Goal: Task Accomplishment & Management: Manage account settings

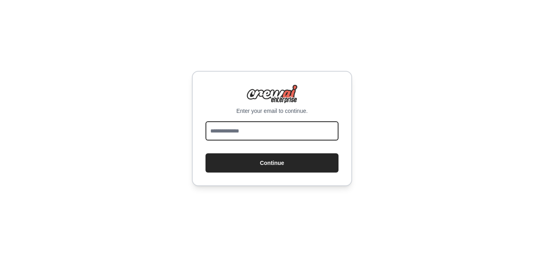
click at [264, 132] on input "email" at bounding box center [272, 130] width 133 height 19
type input "**********"
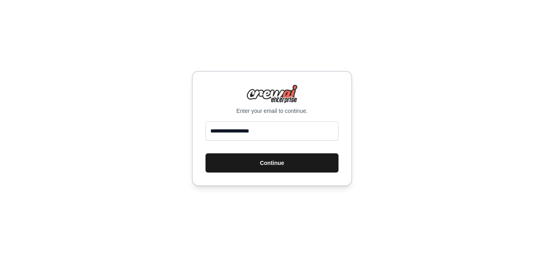
click at [261, 160] on button "Continue" at bounding box center [272, 163] width 133 height 19
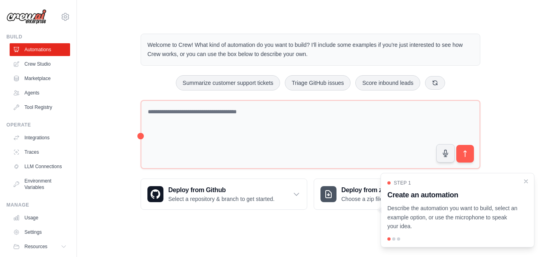
click at [395, 240] on div at bounding box center [394, 239] width 3 height 3
drag, startPoint x: 395, startPoint y: 240, endPoint x: 468, endPoint y: 218, distance: 76.5
click at [468, 218] on div "Step 1 Create an automation Describe the automation you want to build, select a…" at bounding box center [458, 210] width 154 height 75
click at [468, 218] on p "Describe the automation you want to build, select an example option, or use the…" at bounding box center [453, 217] width 131 height 27
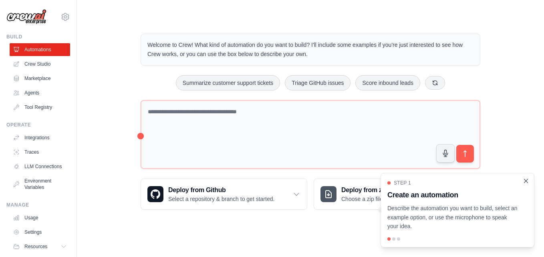
click at [523, 181] on icon "Close walkthrough" at bounding box center [526, 181] width 7 height 7
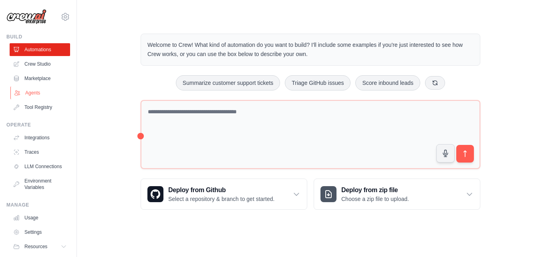
click at [36, 93] on link "Agents" at bounding box center [40, 93] width 61 height 13
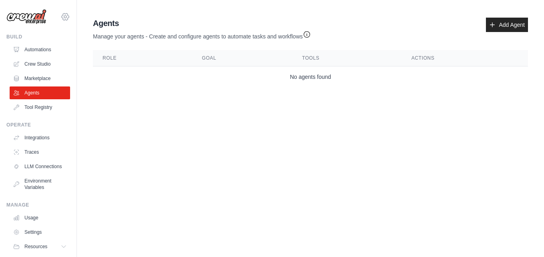
click at [61, 18] on icon at bounding box center [66, 17] width 10 height 10
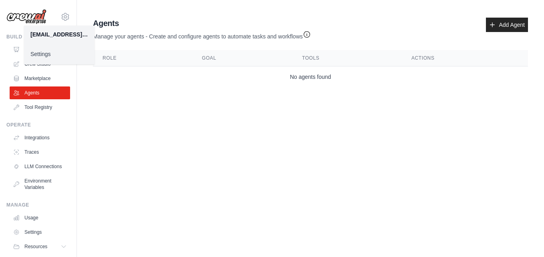
click at [47, 56] on link "Settings" at bounding box center [59, 54] width 71 height 14
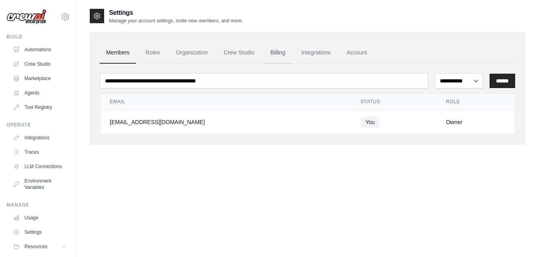
click at [273, 55] on link "Billing" at bounding box center [278, 53] width 28 height 22
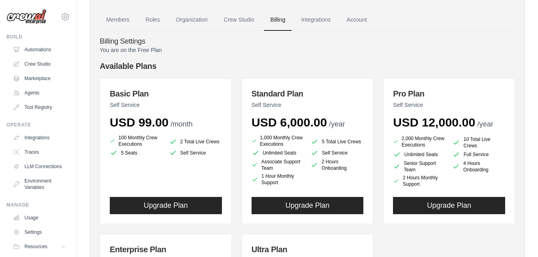
click at [256, 82] on div "Standard Plan Self Service USD 6,000.00 /year 1,000 Monthly Crew Executions 5 T…" at bounding box center [308, 151] width 132 height 146
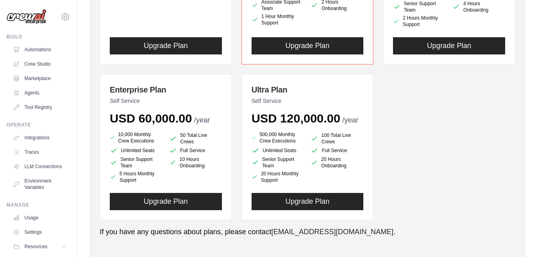
scroll to position [121, 0]
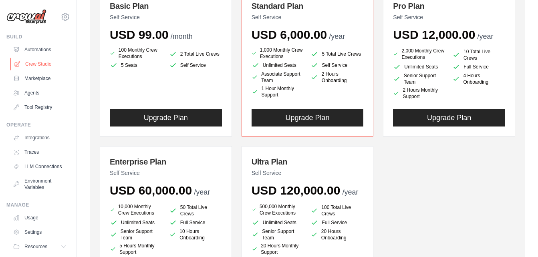
click at [38, 66] on link "Crew Studio" at bounding box center [40, 64] width 61 height 13
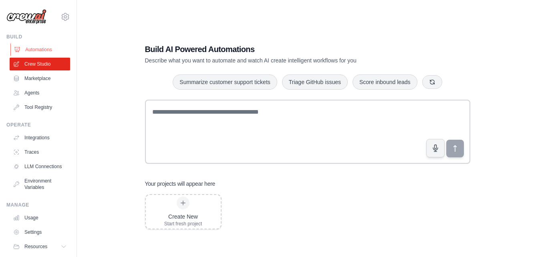
click at [51, 47] on link "Automations" at bounding box center [40, 49] width 61 height 13
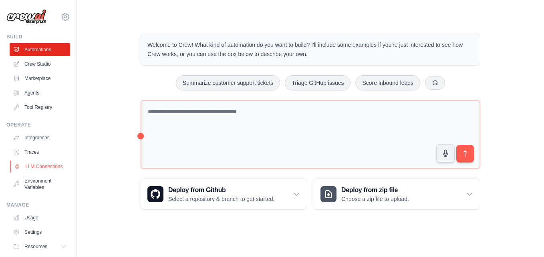
click at [40, 168] on link "LLM Connections" at bounding box center [40, 166] width 61 height 13
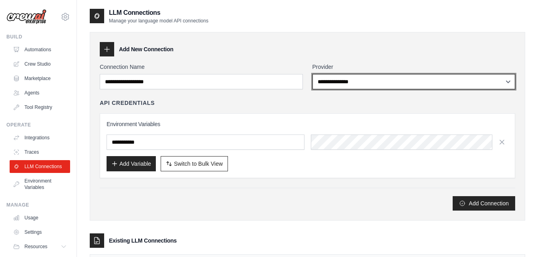
click at [356, 84] on select "**********" at bounding box center [414, 81] width 203 height 15
select select "******"
click at [313, 74] on select "**********" at bounding box center [414, 81] width 203 height 15
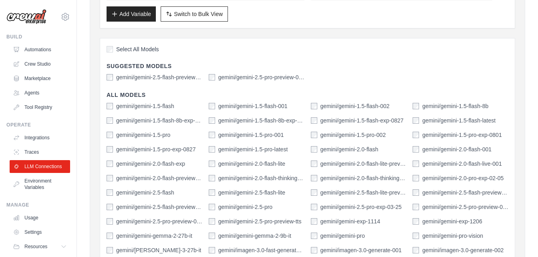
scroll to position [178, 0]
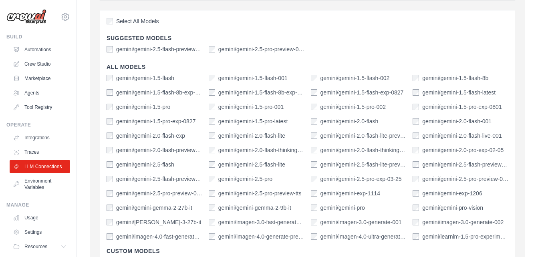
click at [253, 180] on label "gemini/gemini-2.5-pro" at bounding box center [246, 179] width 54 height 8
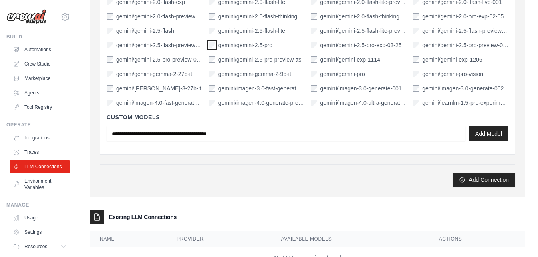
scroll to position [344, 0]
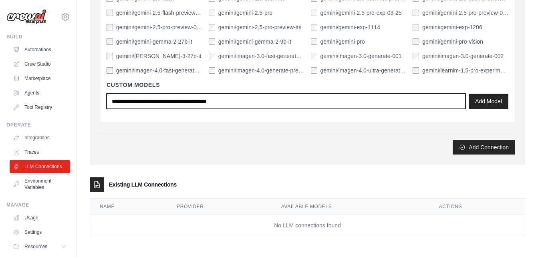
click at [215, 103] on input "text" at bounding box center [286, 101] width 359 height 15
type input "******"
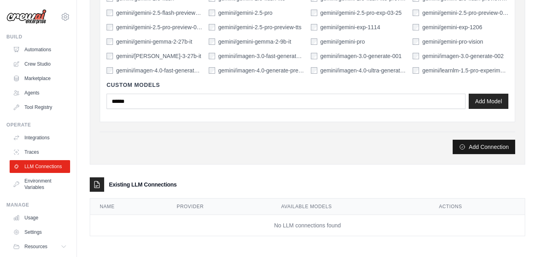
click at [485, 144] on button "Add Connection" at bounding box center [484, 147] width 63 height 14
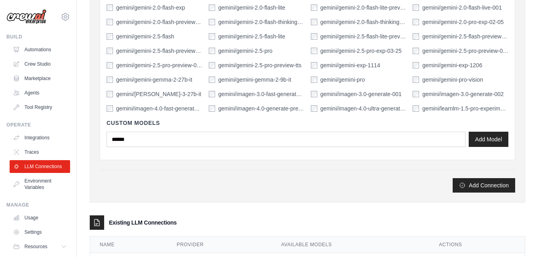
scroll to position [259, 0]
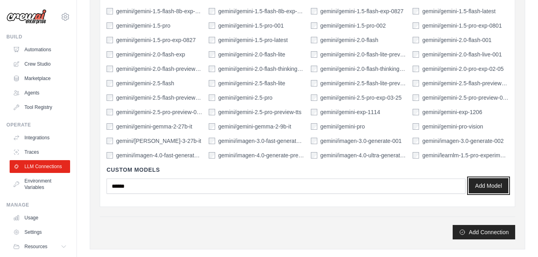
click at [491, 186] on button "Add Model" at bounding box center [489, 185] width 40 height 15
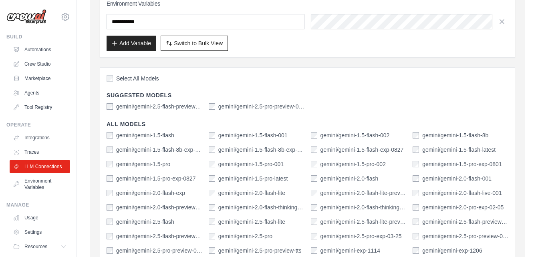
scroll to position [0, 0]
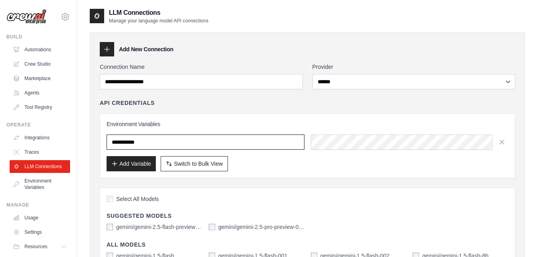
click at [188, 138] on input "text" at bounding box center [206, 142] width 198 height 15
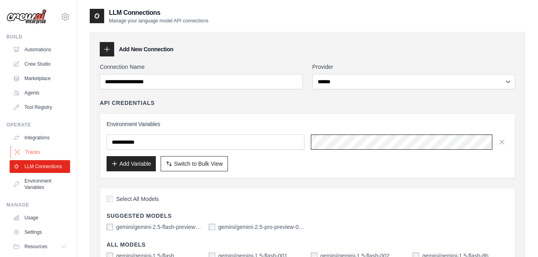
scroll to position [30, 0]
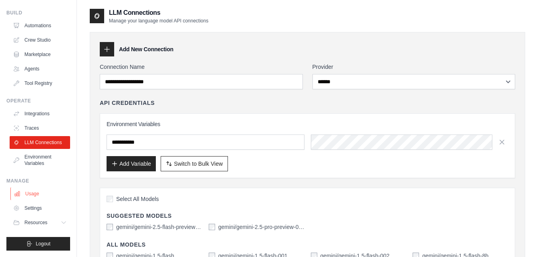
click at [34, 192] on link "Usage" at bounding box center [40, 194] width 61 height 13
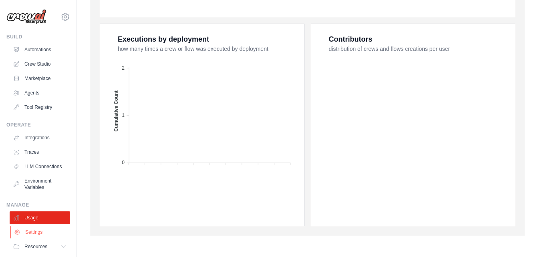
scroll to position [30, 0]
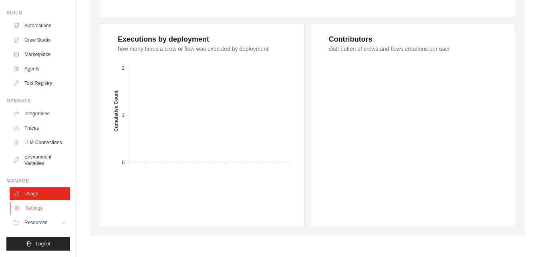
click at [37, 210] on link "Settings" at bounding box center [40, 208] width 61 height 13
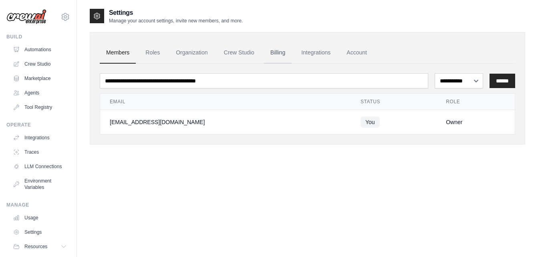
click at [276, 57] on link "Billing" at bounding box center [278, 53] width 28 height 22
click at [241, 51] on link "Crew Studio" at bounding box center [239, 53] width 43 height 22
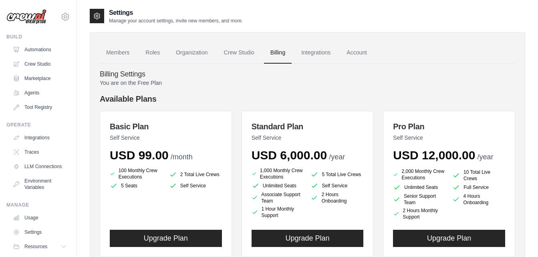
click at [147, 83] on p "You are on the Free Plan" at bounding box center [308, 83] width 416 height 8
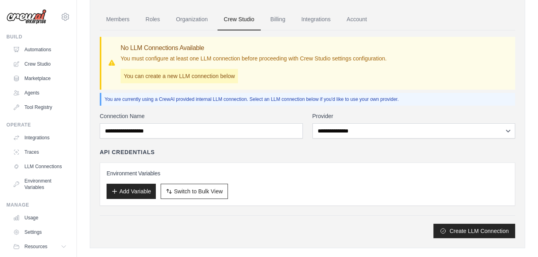
scroll to position [45, 0]
